Goal: Obtain resource: Download file/media

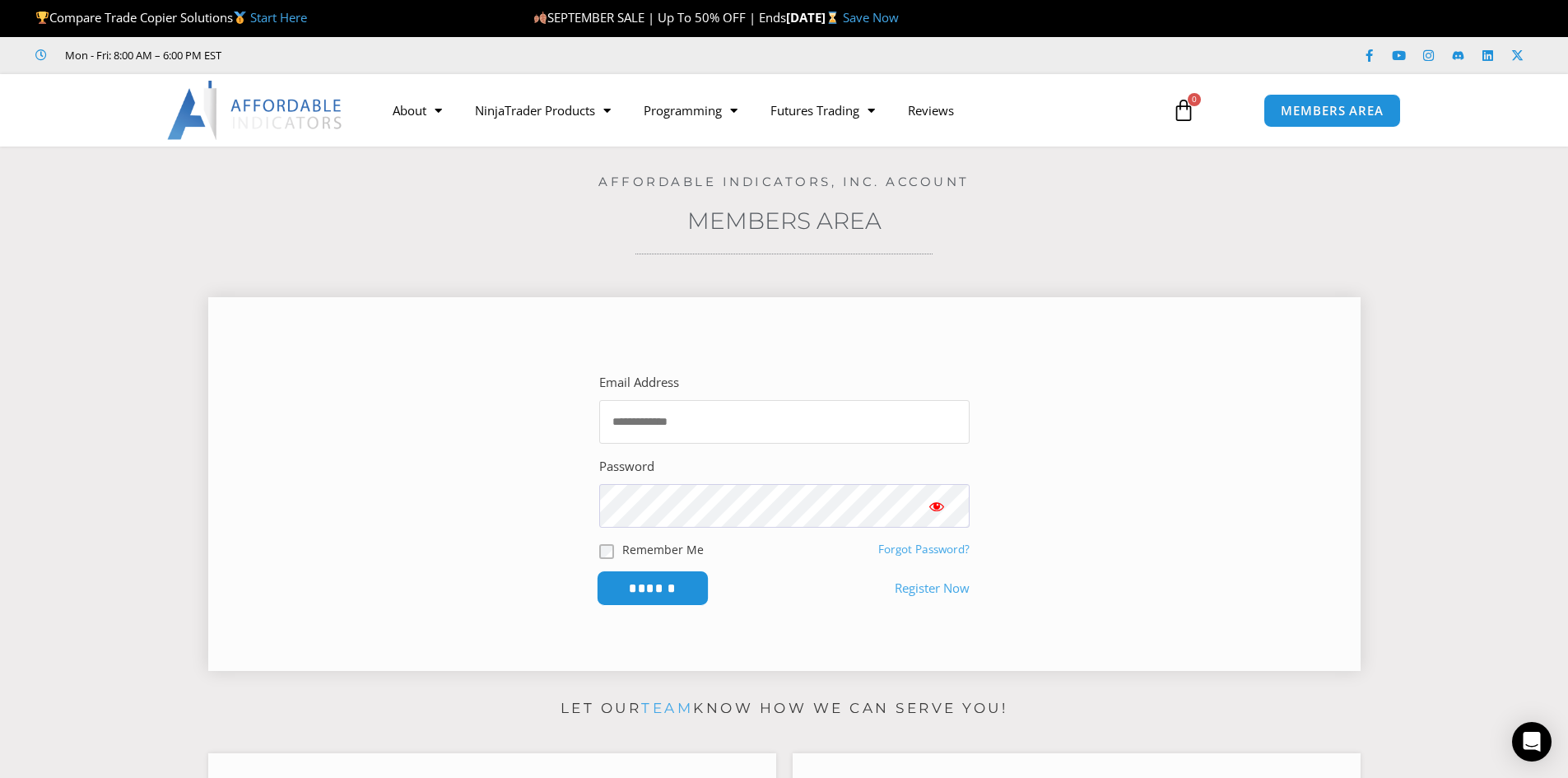
type input "**********"
click at [635, 583] on input "******" at bounding box center [651, 588] width 112 height 36
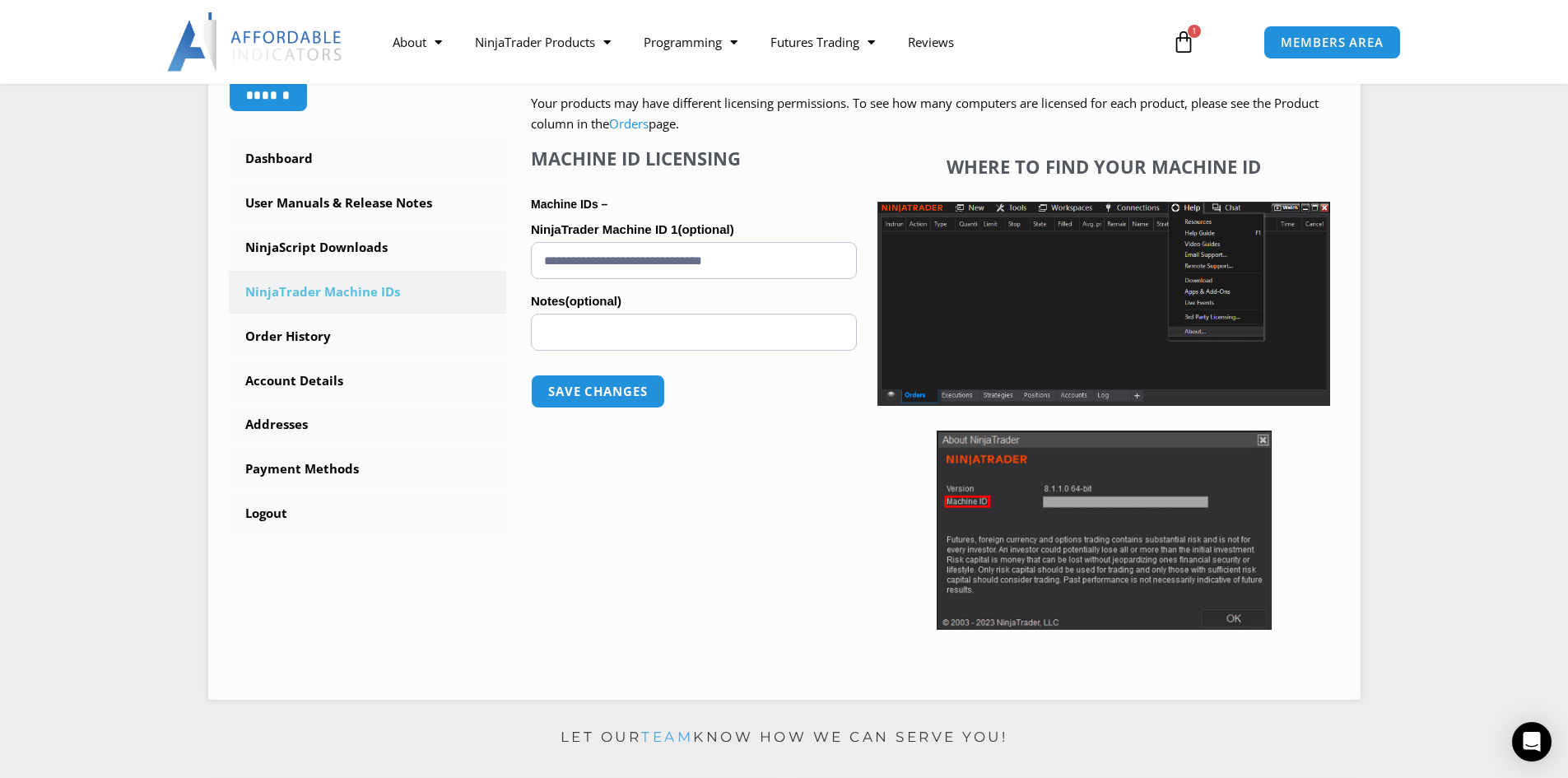
scroll to position [412, 0]
click at [310, 243] on link "NinjaScript Downloads" at bounding box center [367, 247] width 278 height 43
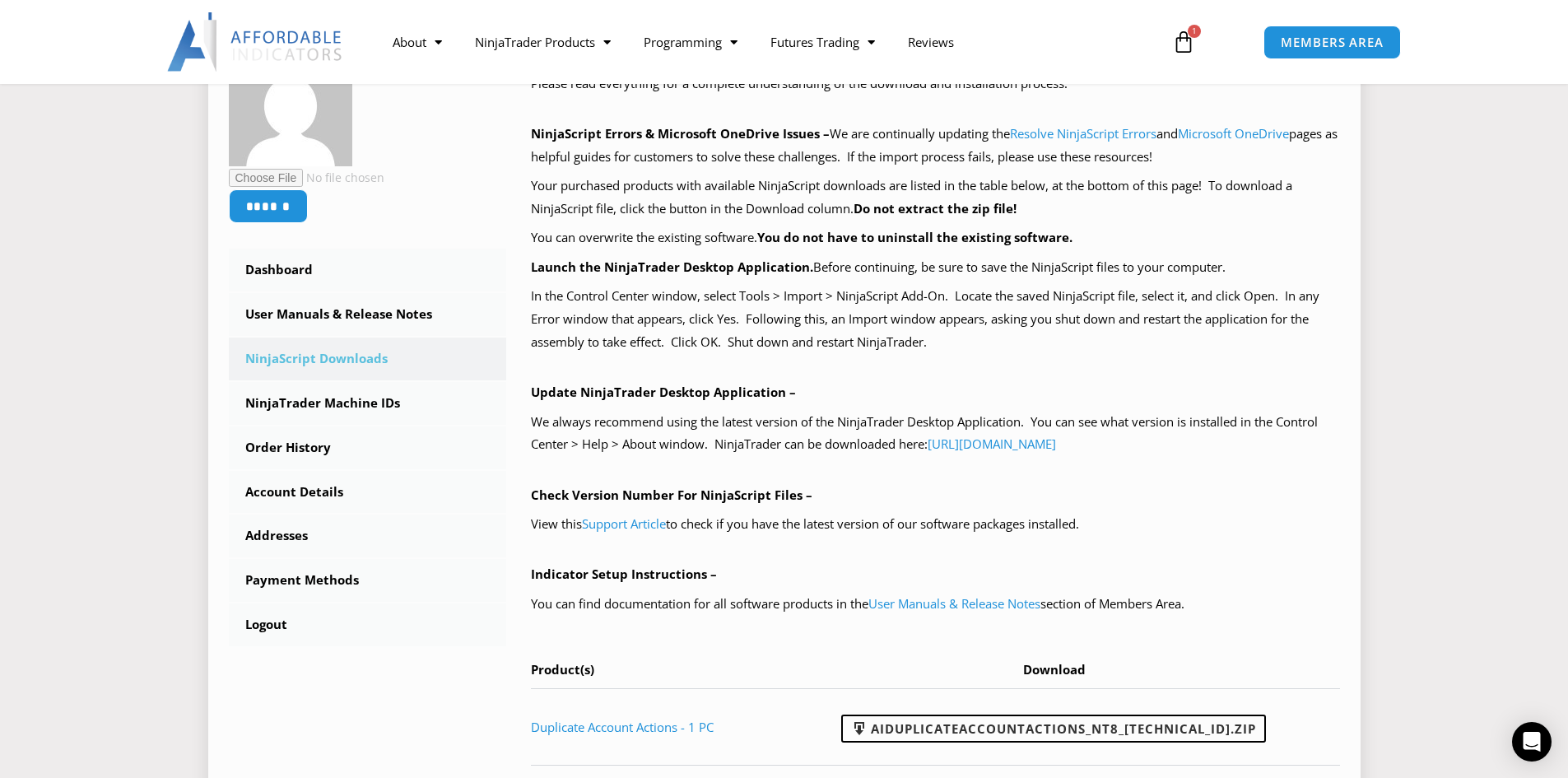
scroll to position [330, 0]
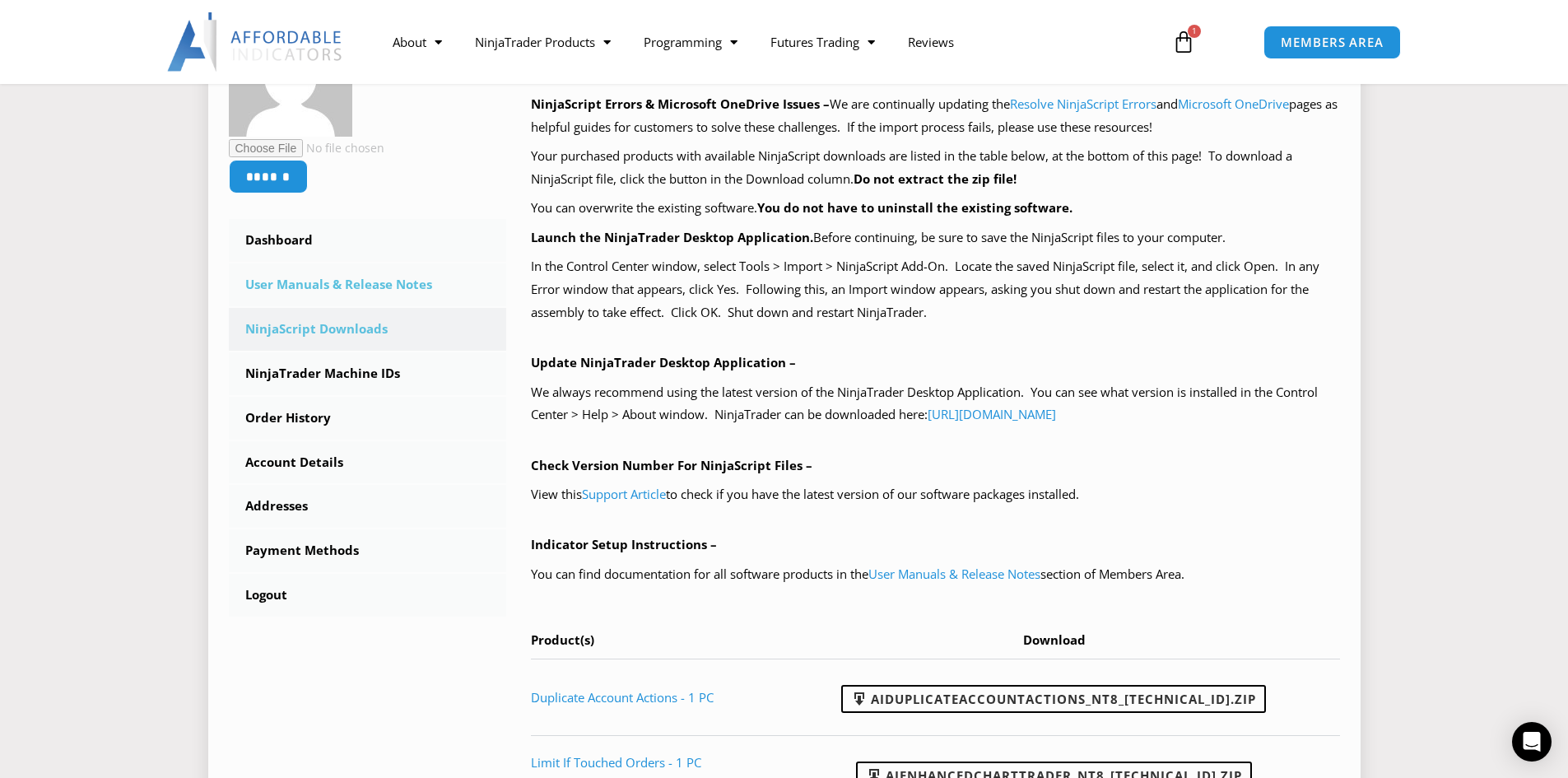
click at [341, 281] on link "User Manuals & Release Notes" at bounding box center [367, 284] width 278 height 43
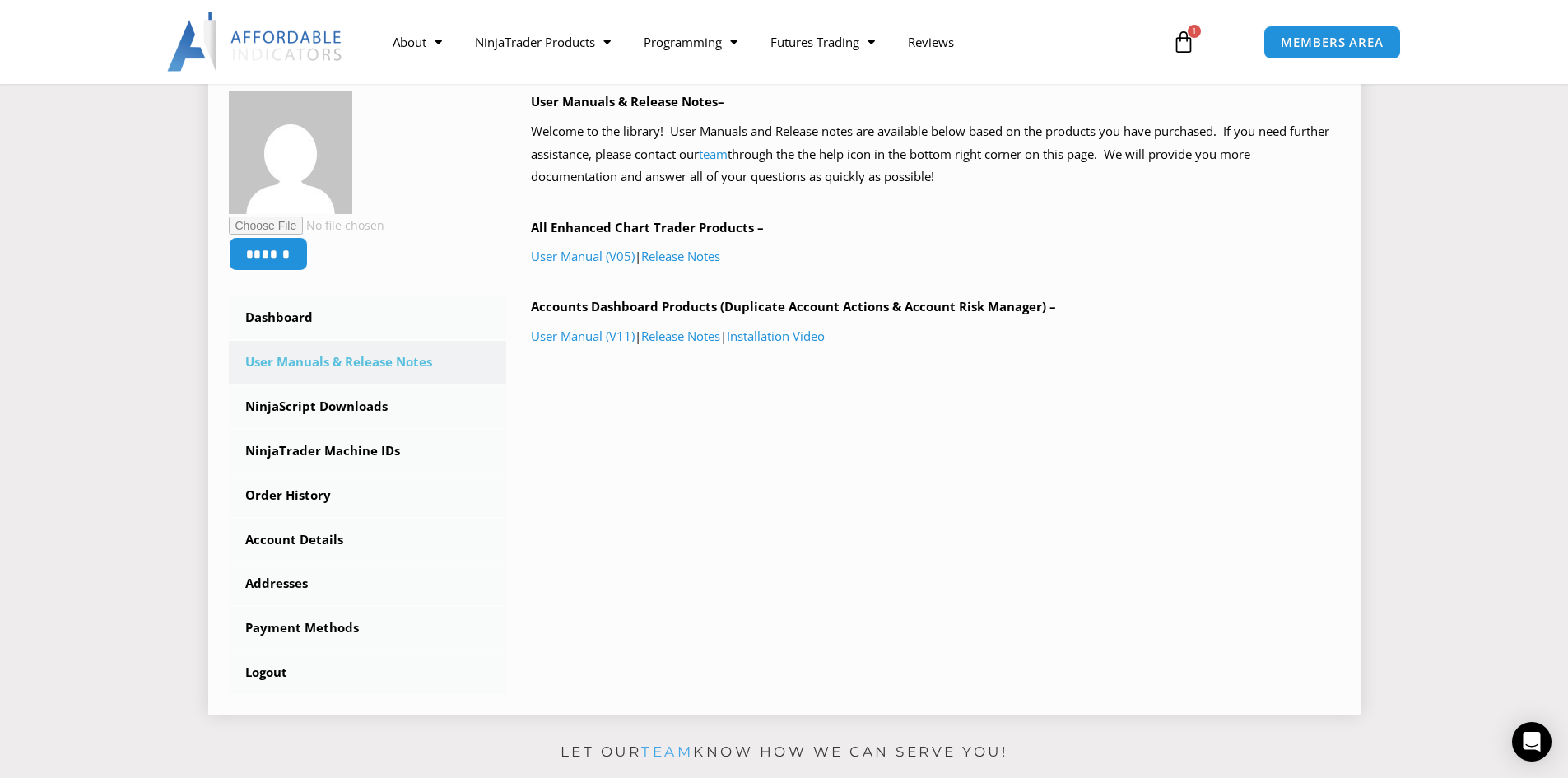
scroll to position [247, 0]
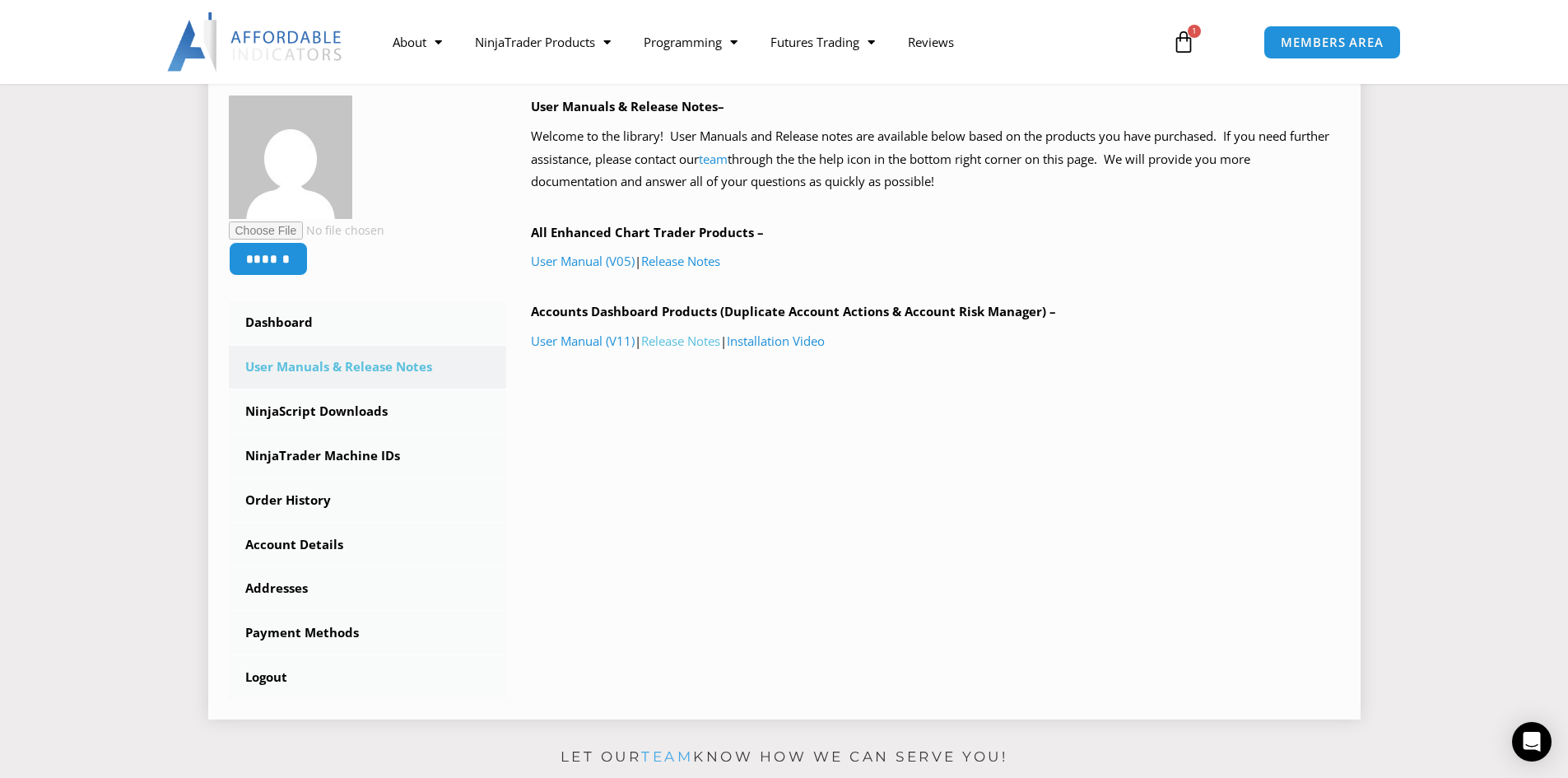
click at [692, 339] on link "Release Notes" at bounding box center [680, 340] width 79 height 17
click at [616, 345] on link "User Manual (V11)" at bounding box center [583, 340] width 104 height 17
click at [294, 405] on link "NinjaScript Downloads" at bounding box center [367, 411] width 278 height 43
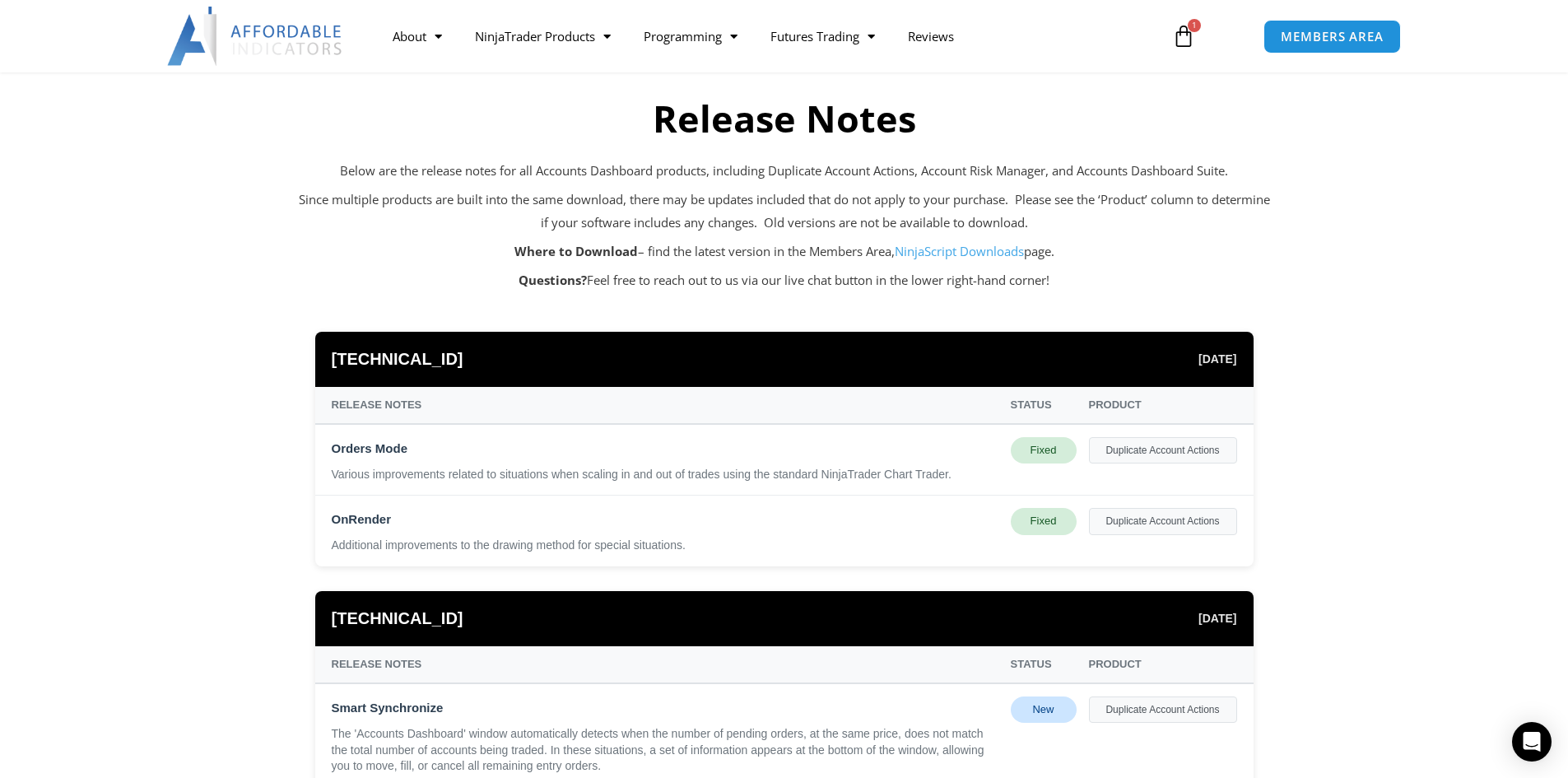
scroll to position [82, 0]
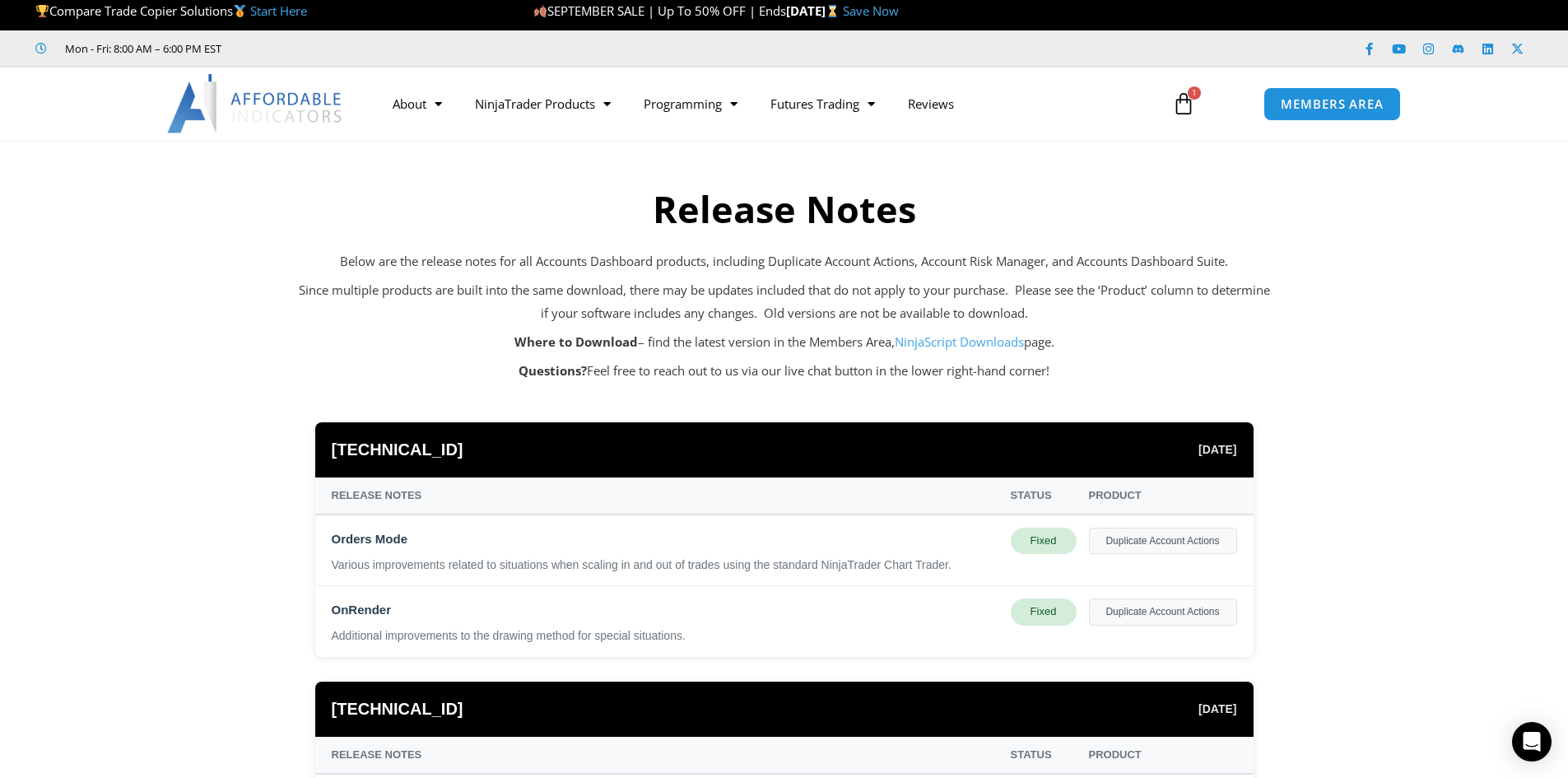
scroll to position [0, 0]
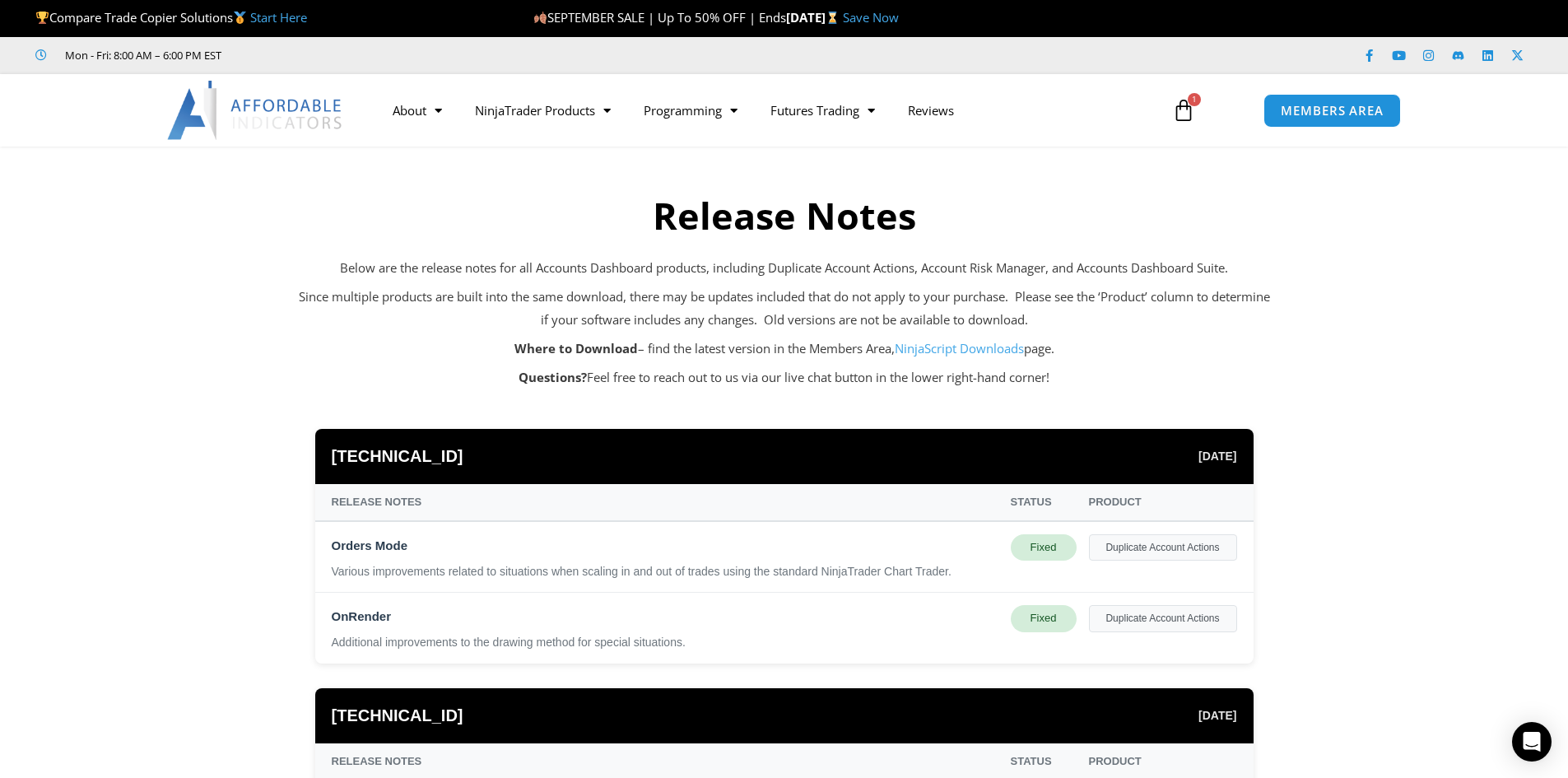
click at [1346, 393] on section "Release Notes Below are the release notes for all Accounts Dashboard products, …" at bounding box center [784, 275] width 1568 height 257
click at [899, 22] on link "Save Now" at bounding box center [871, 17] width 56 height 17
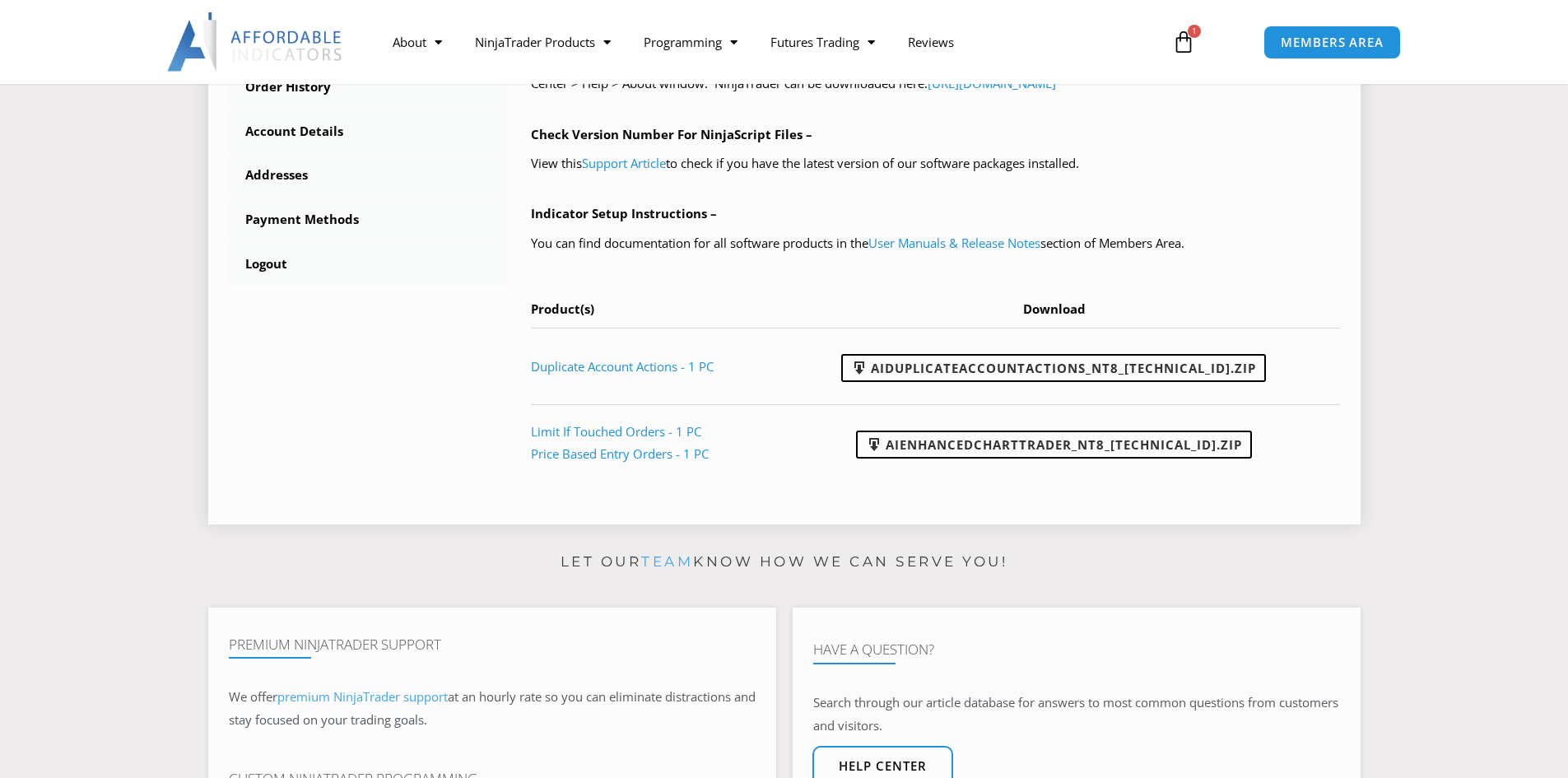
scroll to position [741, 0]
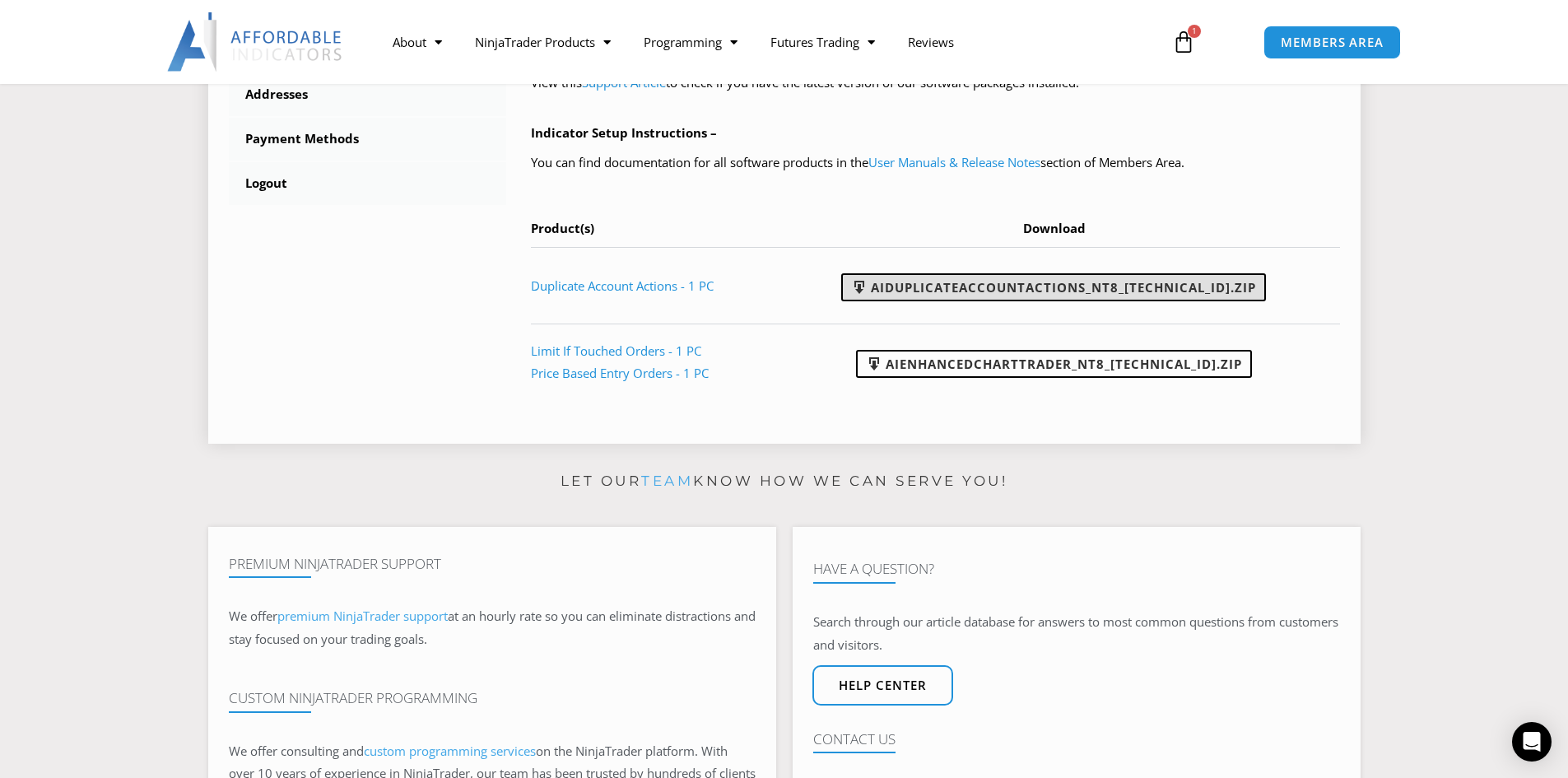
click at [1048, 298] on link "AIDuplicateAccountActions_NT8_[TECHNICAL_ID].zip" at bounding box center [1053, 287] width 425 height 28
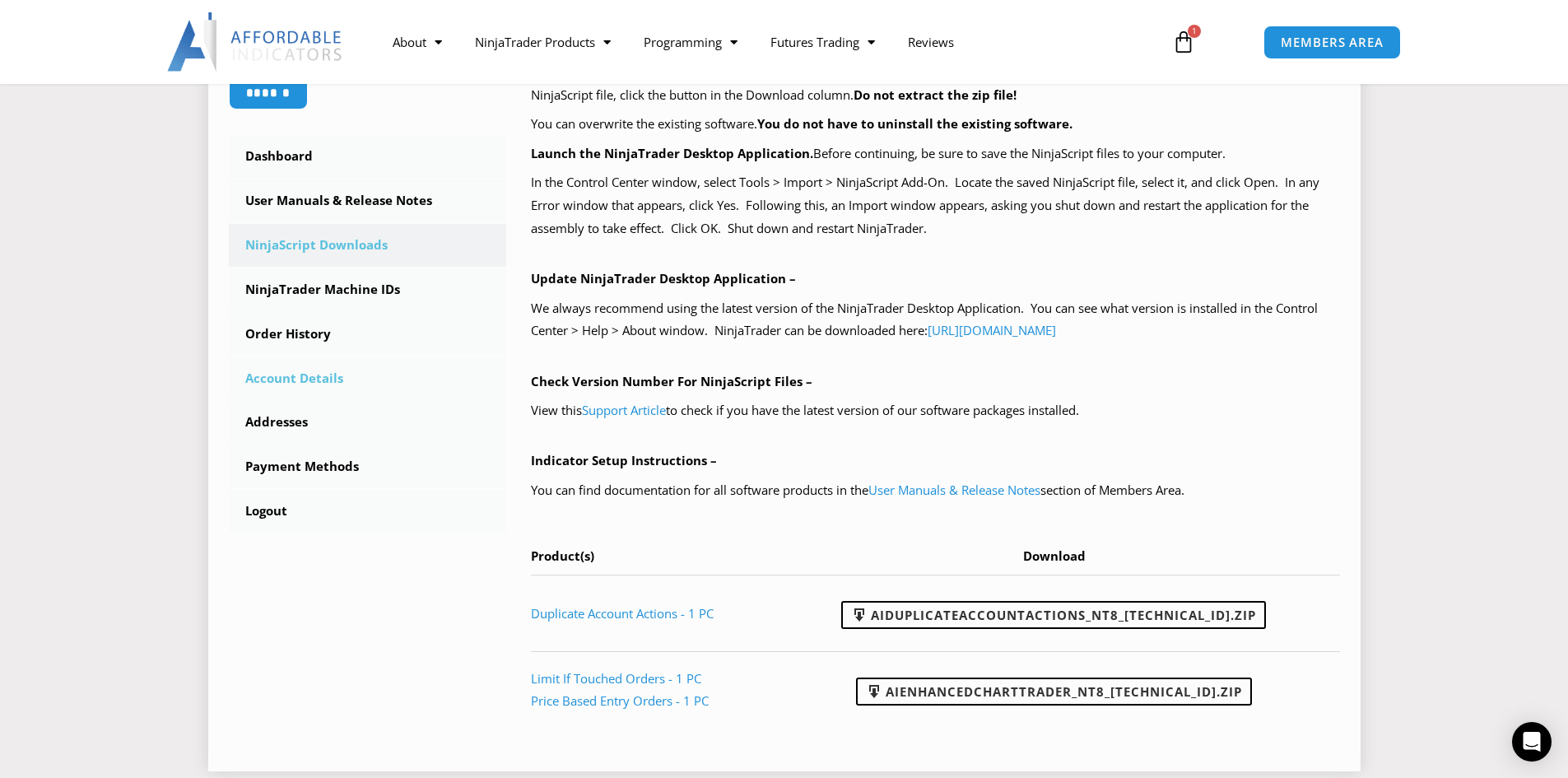
scroll to position [412, 0]
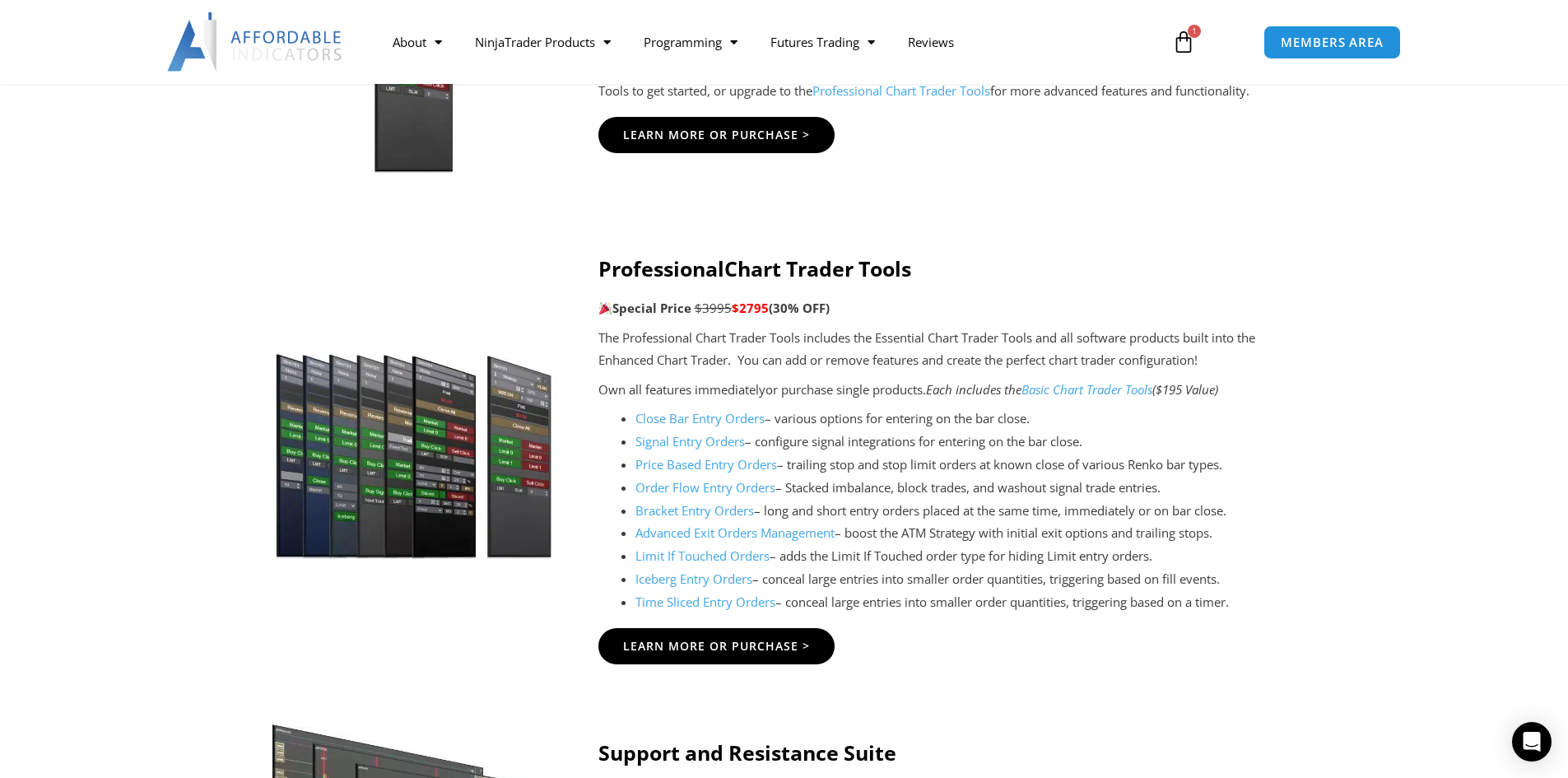
scroll to position [1894, 0]
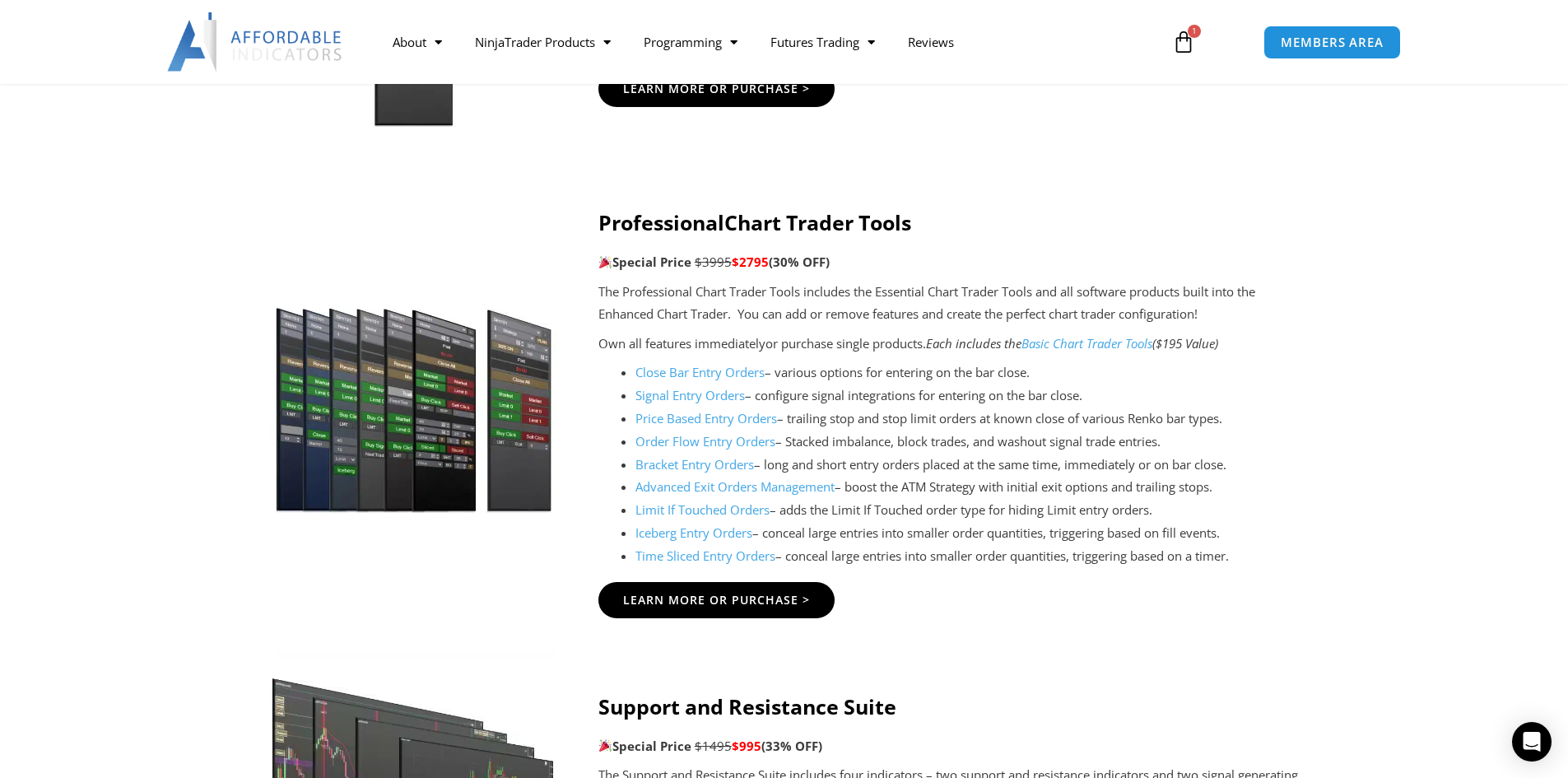
click at [655, 513] on link "Limit If Touched Orders" at bounding box center [703, 509] width 134 height 17
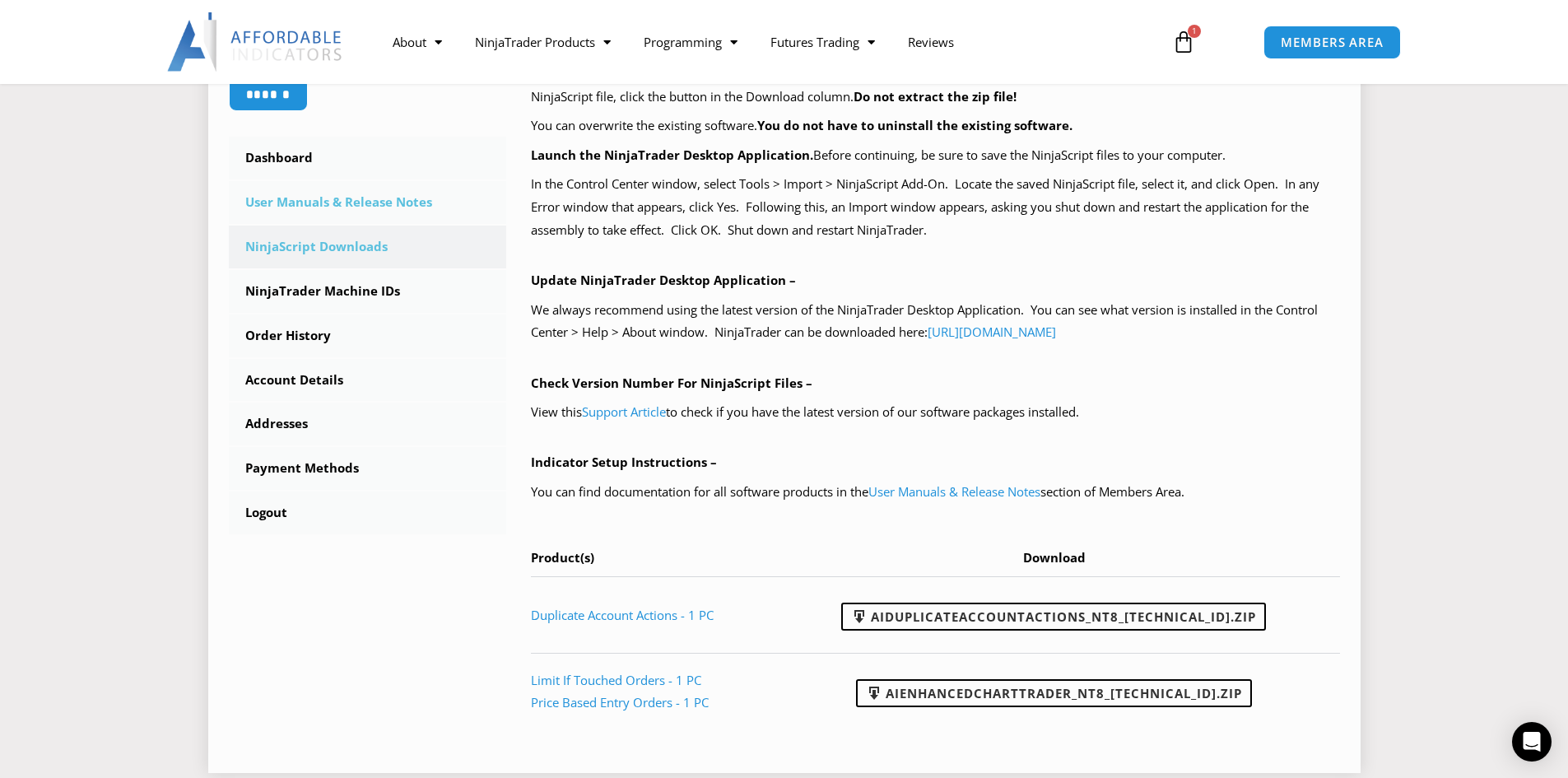
click at [330, 201] on link "User Manuals & Release Notes" at bounding box center [367, 202] width 278 height 43
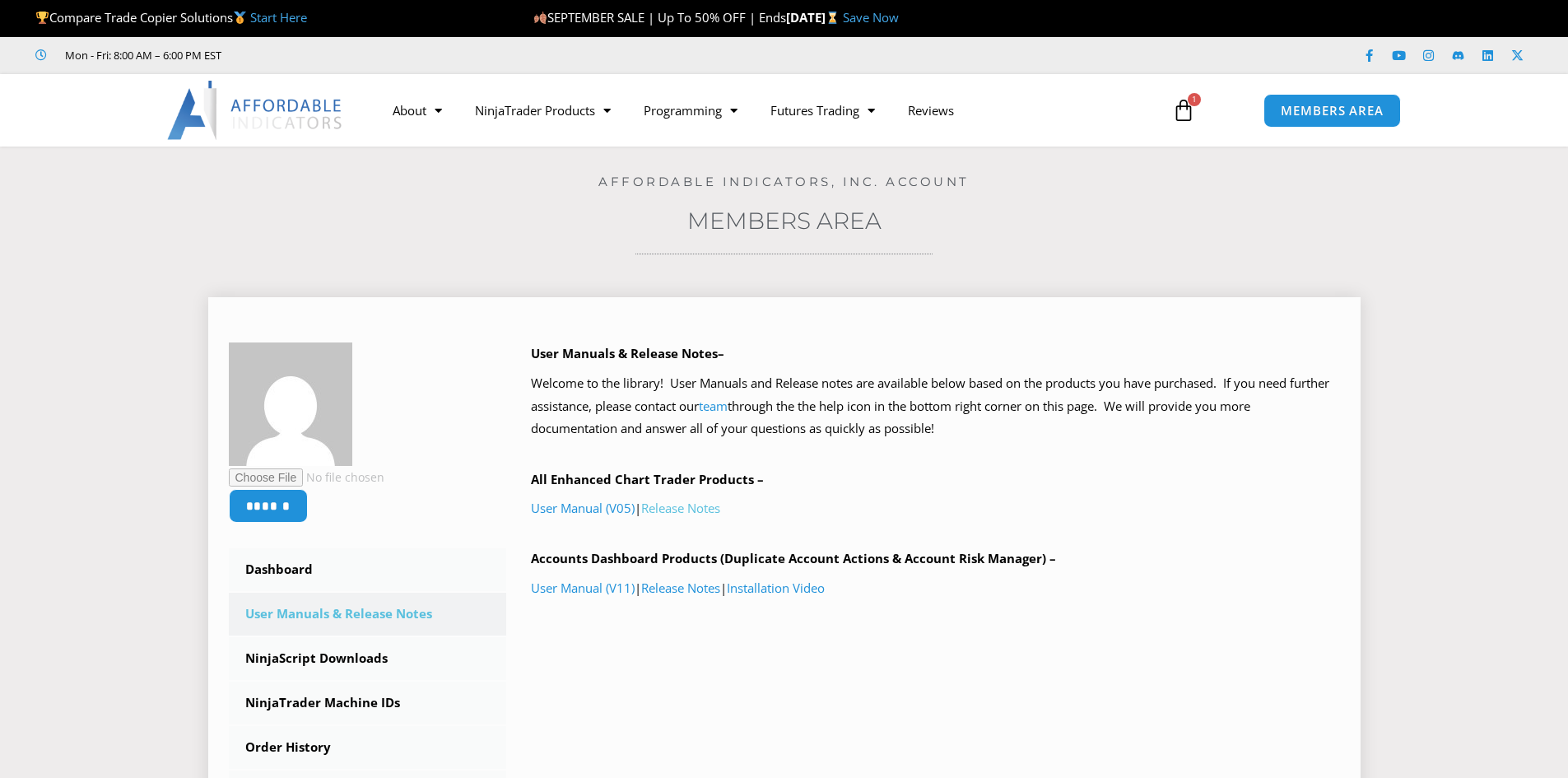
click at [720, 510] on link "Release Notes" at bounding box center [680, 508] width 79 height 17
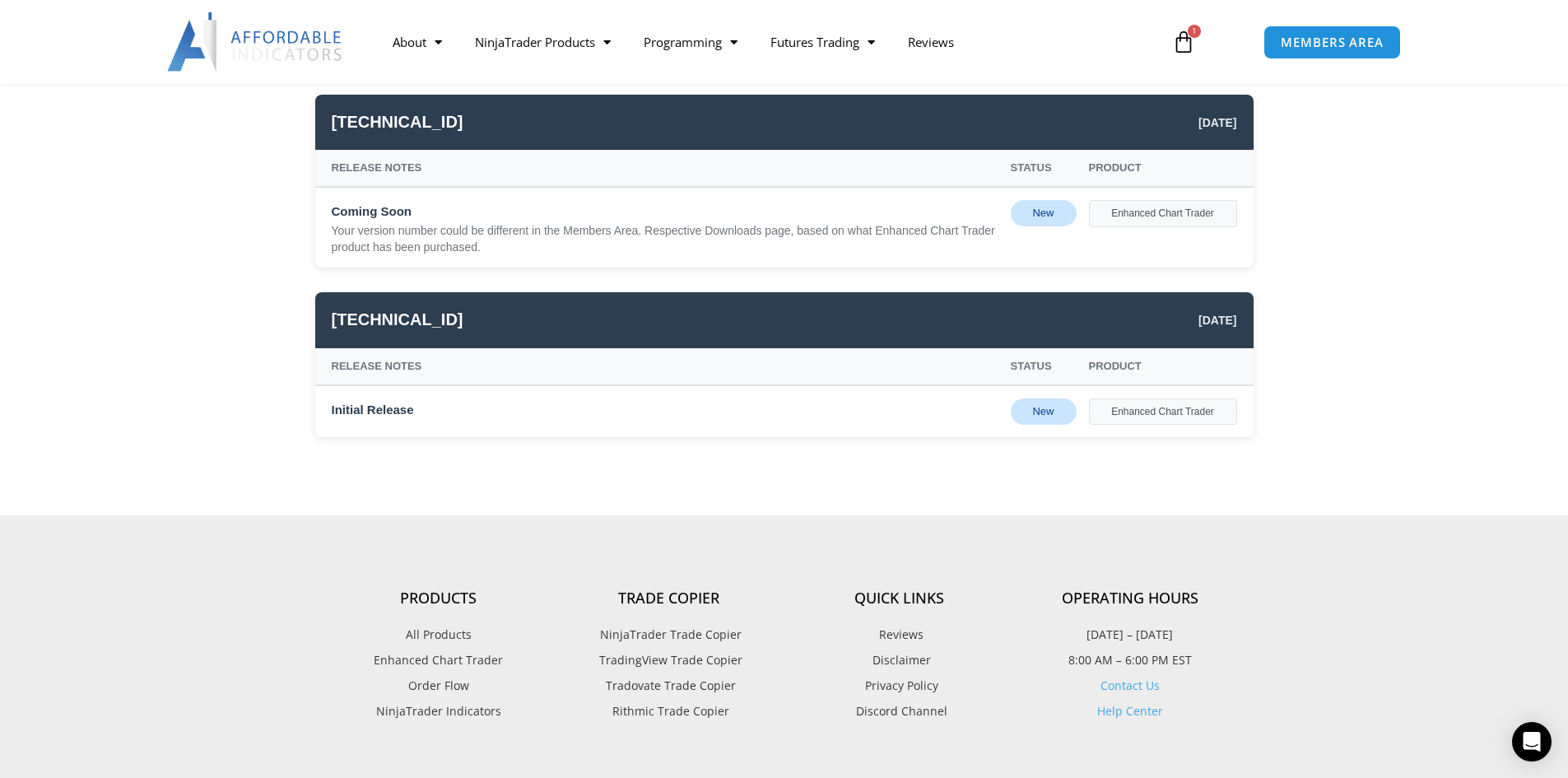
scroll to position [659, 0]
